Goal: Information Seeking & Learning: Learn about a topic

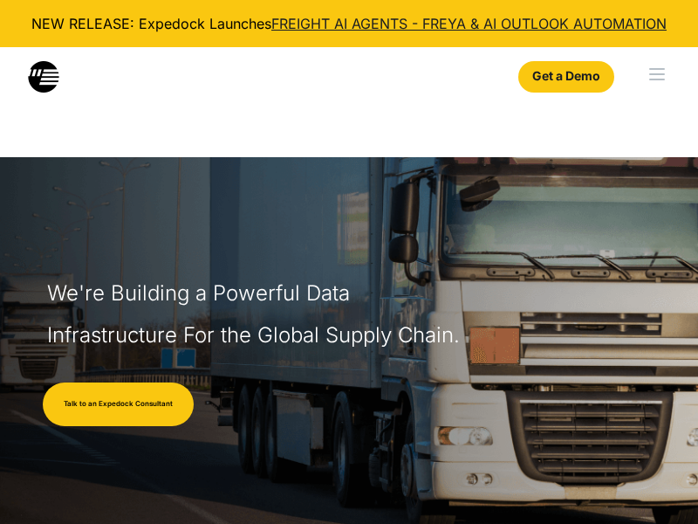
select select
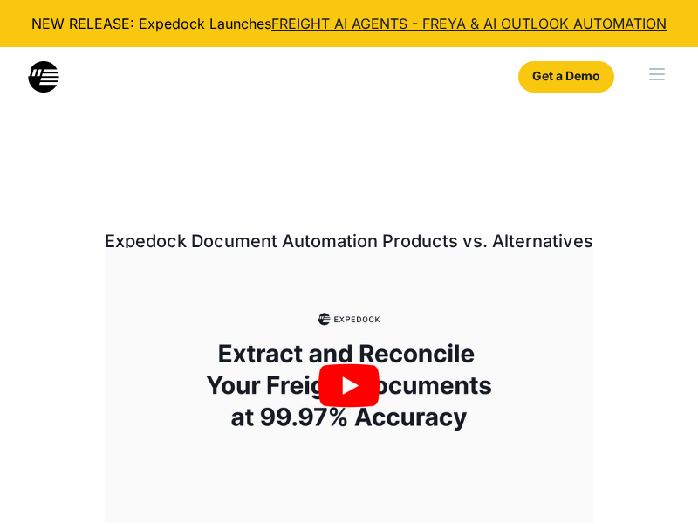
select select
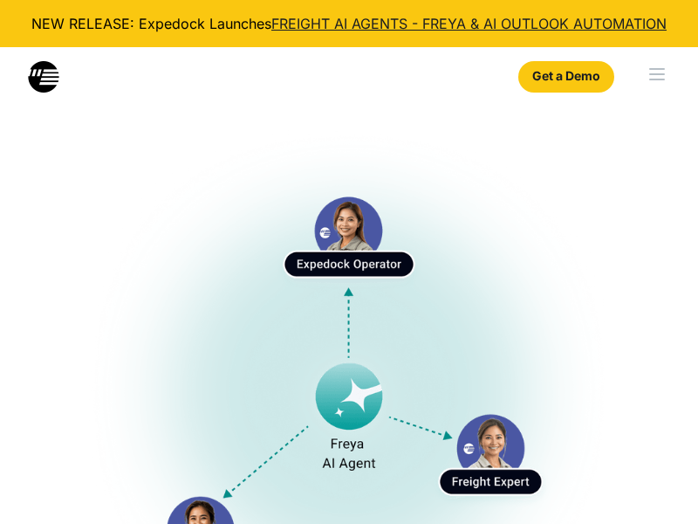
select select
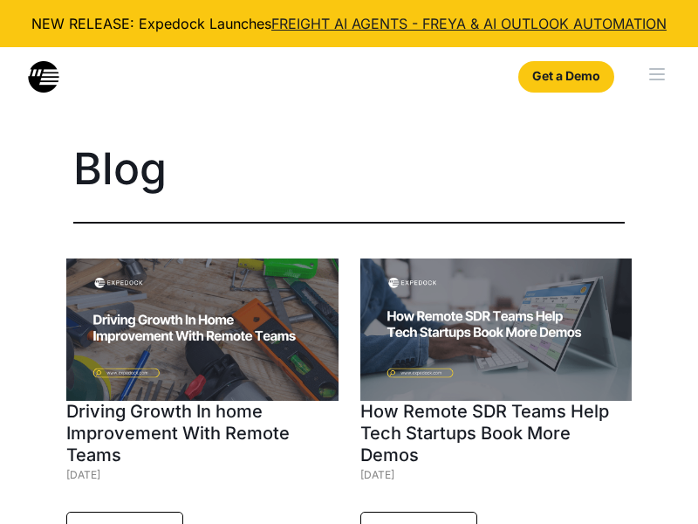
select select
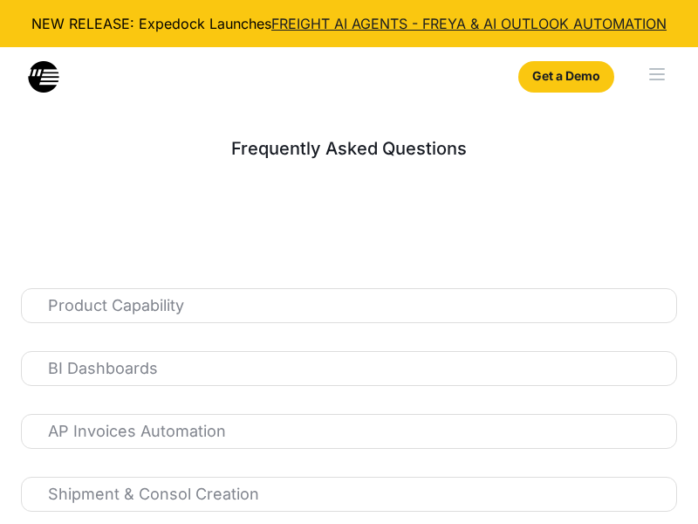
select select
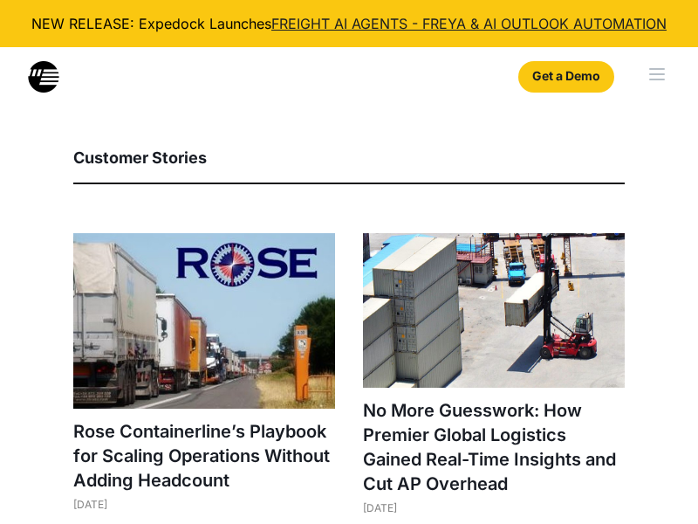
select select
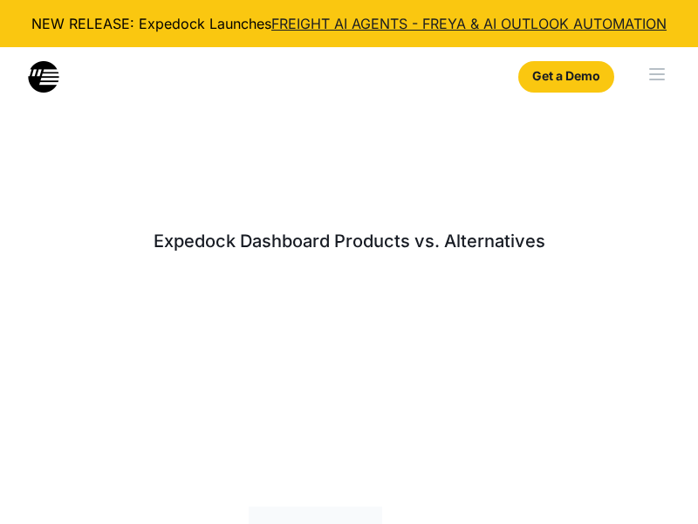
select select
